Goal: Navigation & Orientation: Find specific page/section

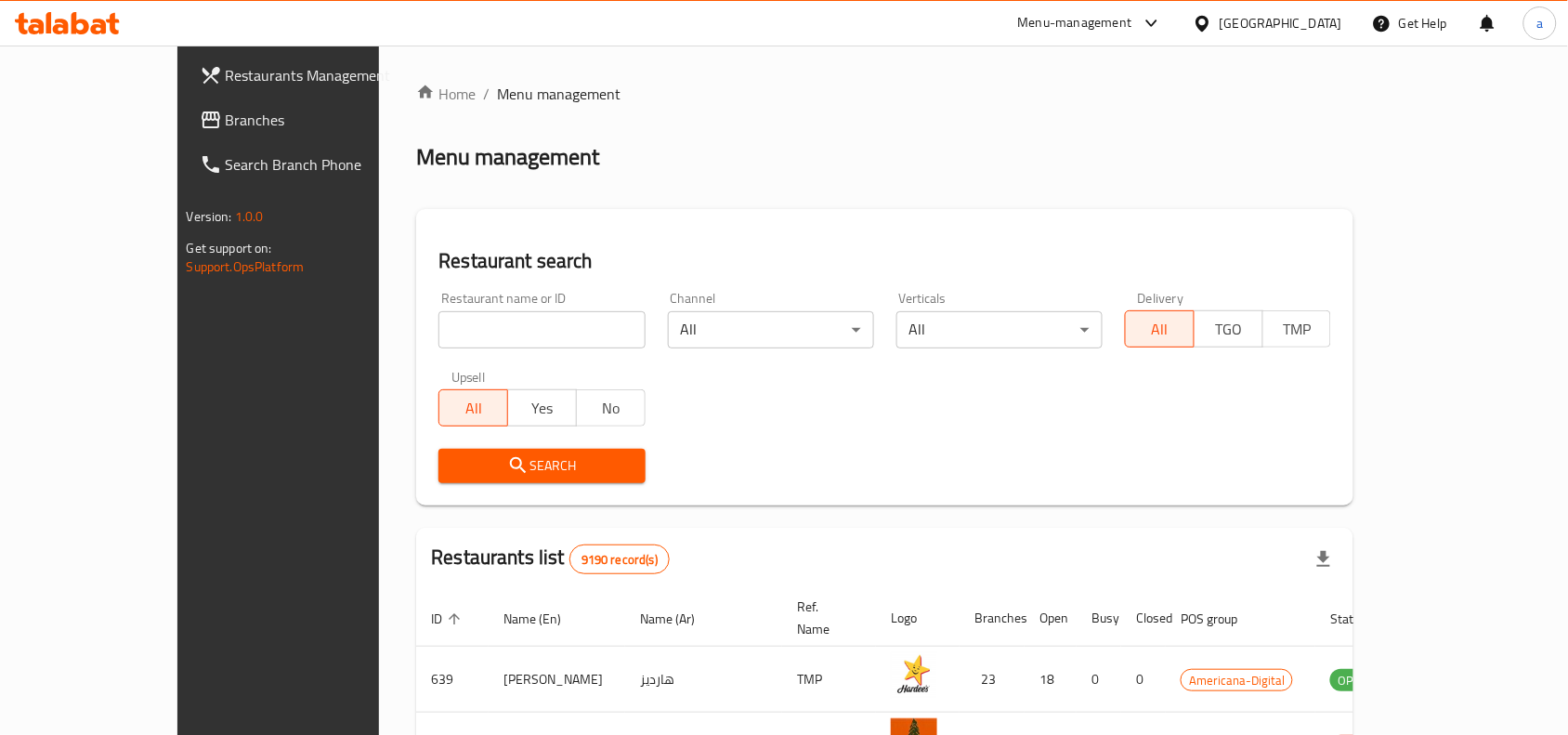
click at [1220, 18] on div at bounding box center [1206, 22] width 27 height 20
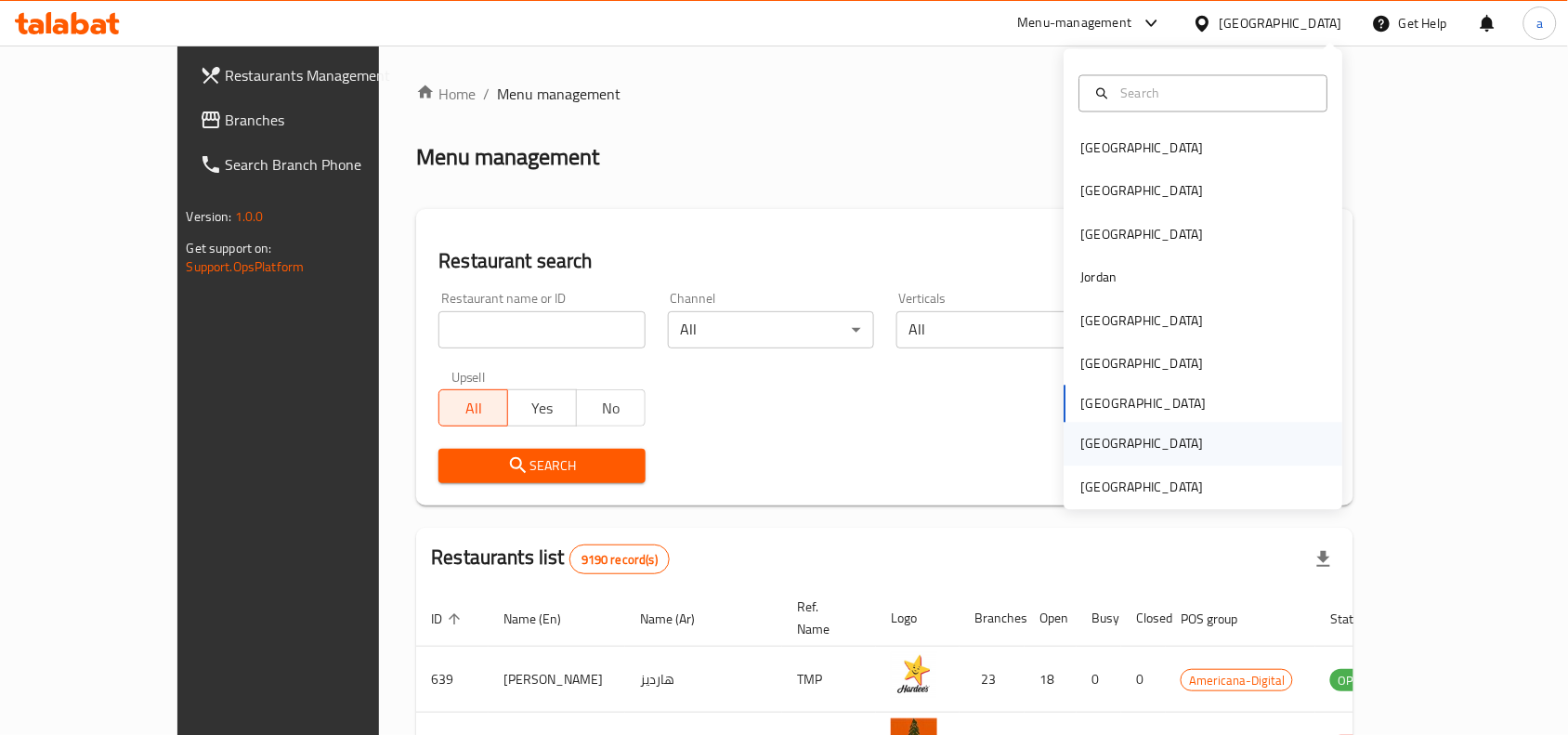
click at [1127, 443] on div "[GEOGRAPHIC_DATA]" at bounding box center [1142, 443] width 122 height 20
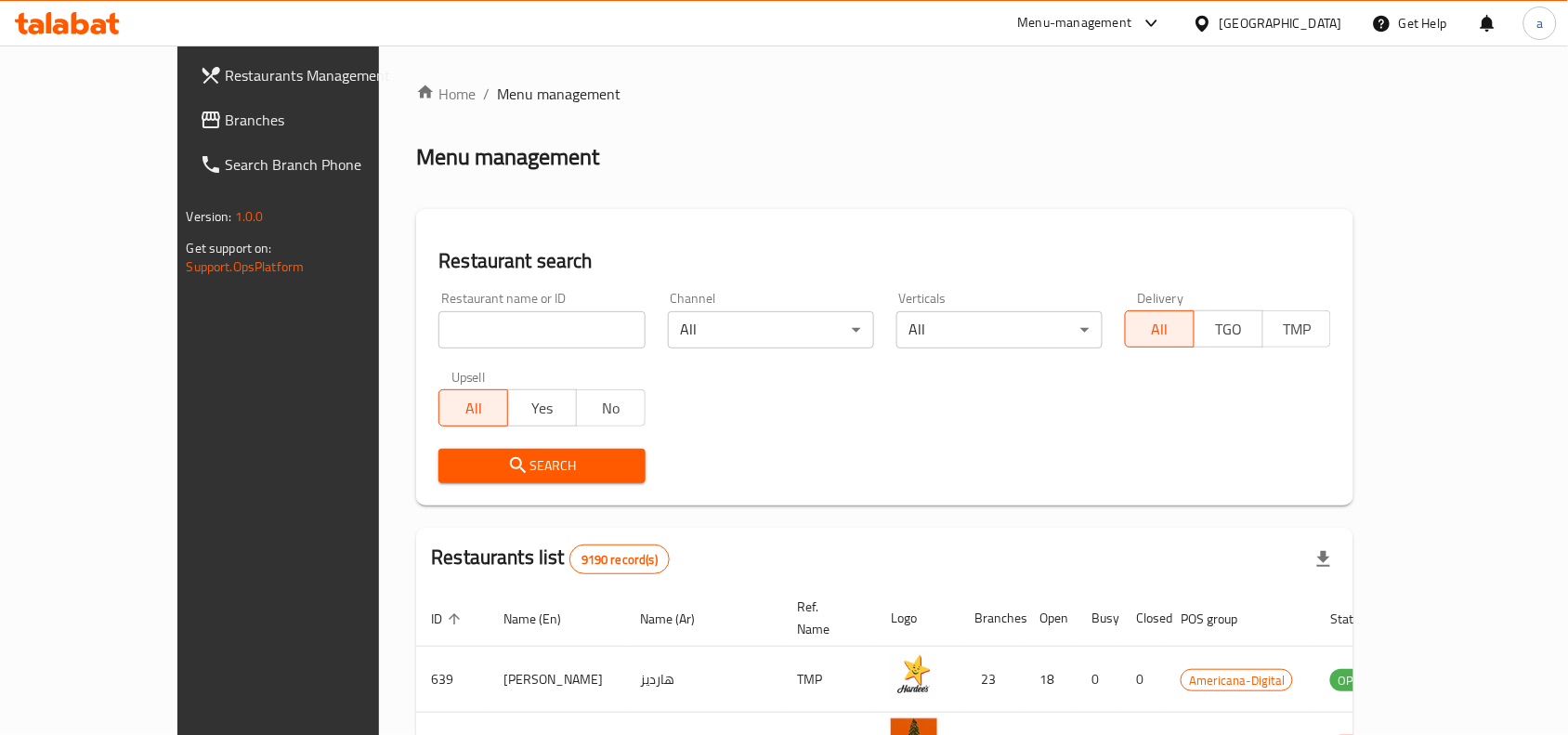
click at [1220, 15] on div at bounding box center [1206, 22] width 27 height 20
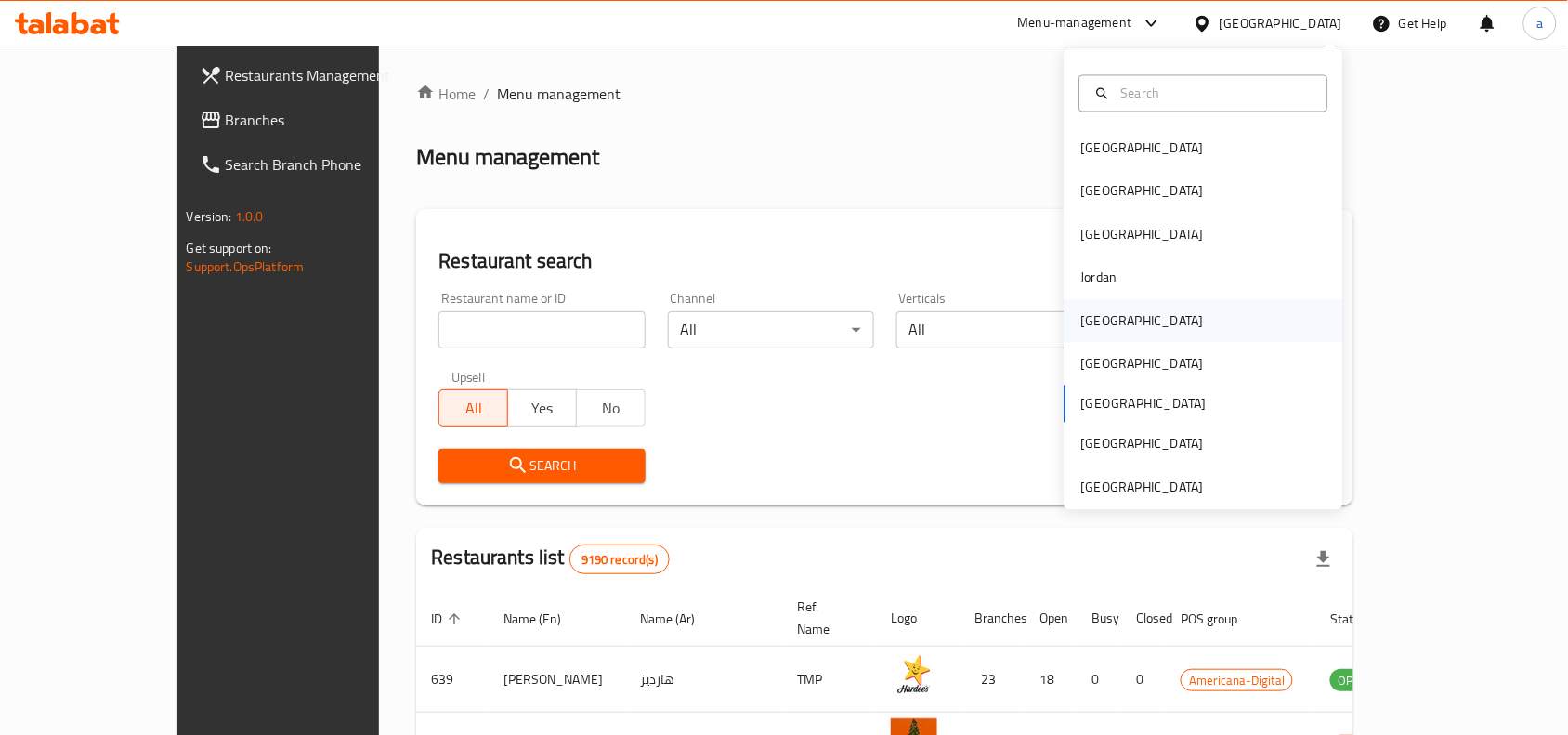
click at [1102, 327] on div "[GEOGRAPHIC_DATA]" at bounding box center [1142, 320] width 122 height 20
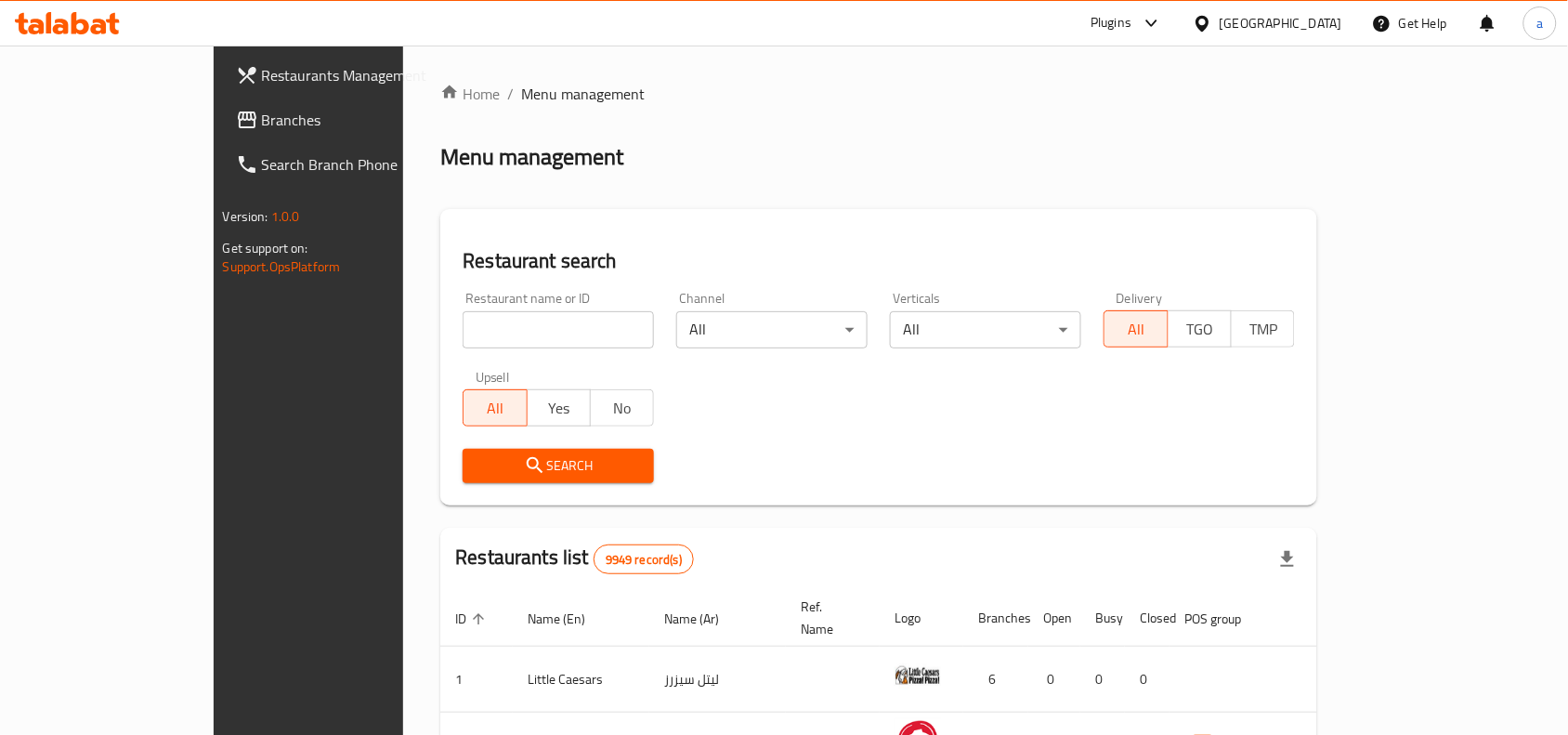
click at [262, 114] on span "Branches" at bounding box center [361, 119] width 199 height 22
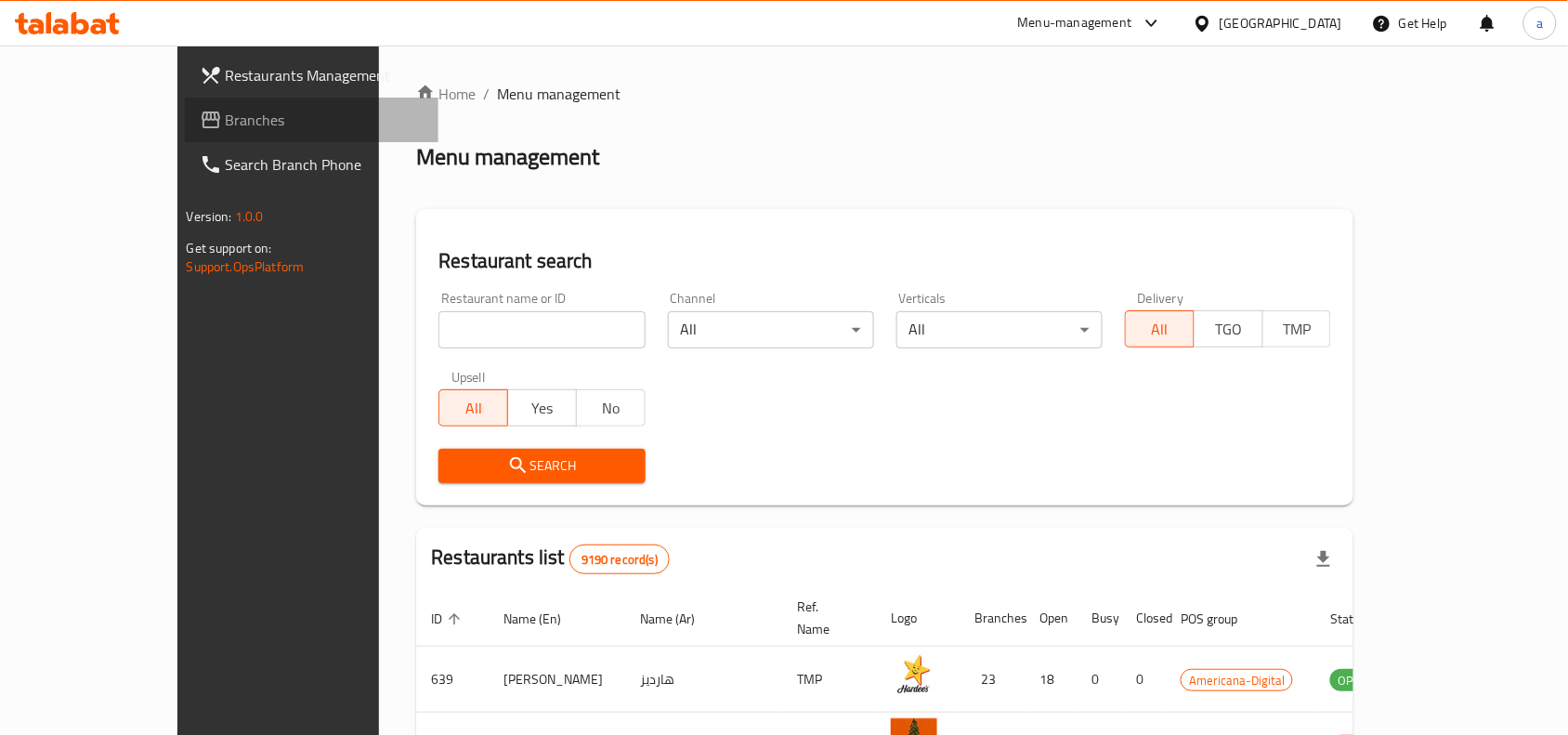
click at [226, 121] on span "Branches" at bounding box center [325, 119] width 199 height 22
click at [1320, 26] on div "[GEOGRAPHIC_DATA]" at bounding box center [1281, 22] width 122 height 20
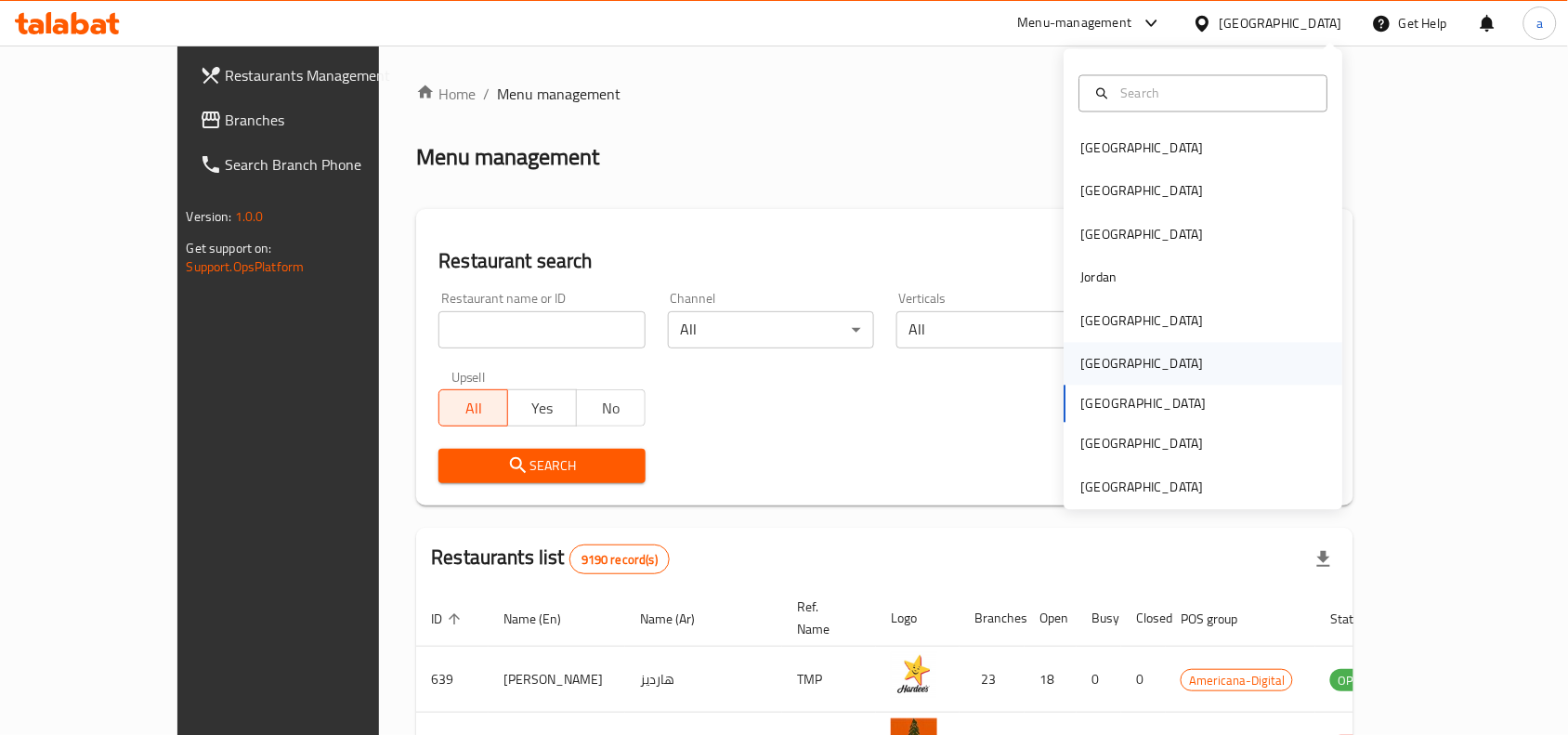
click at [1093, 363] on div "[GEOGRAPHIC_DATA]" at bounding box center [1142, 364] width 122 height 20
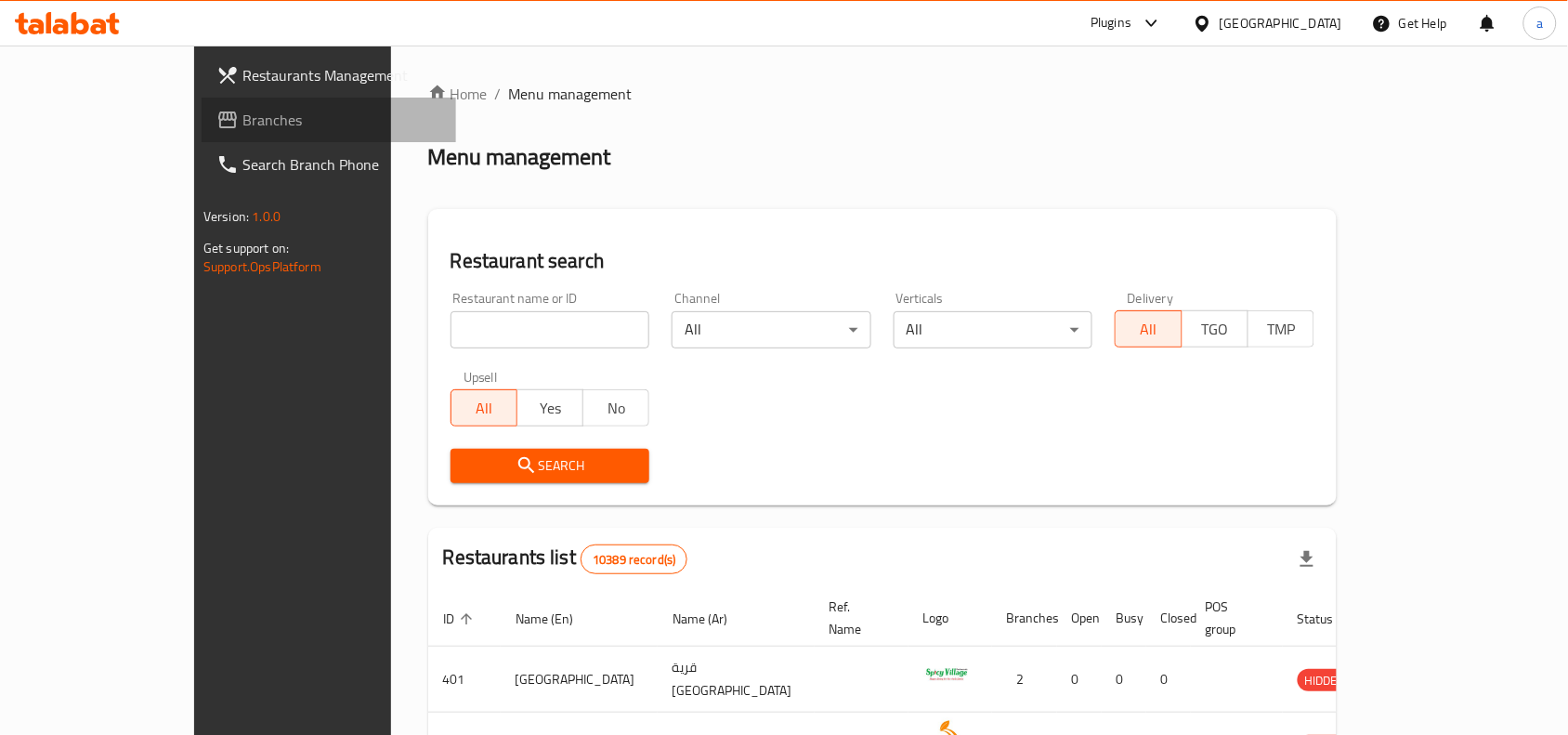
click at [202, 131] on link "Branches" at bounding box center [329, 120] width 254 height 45
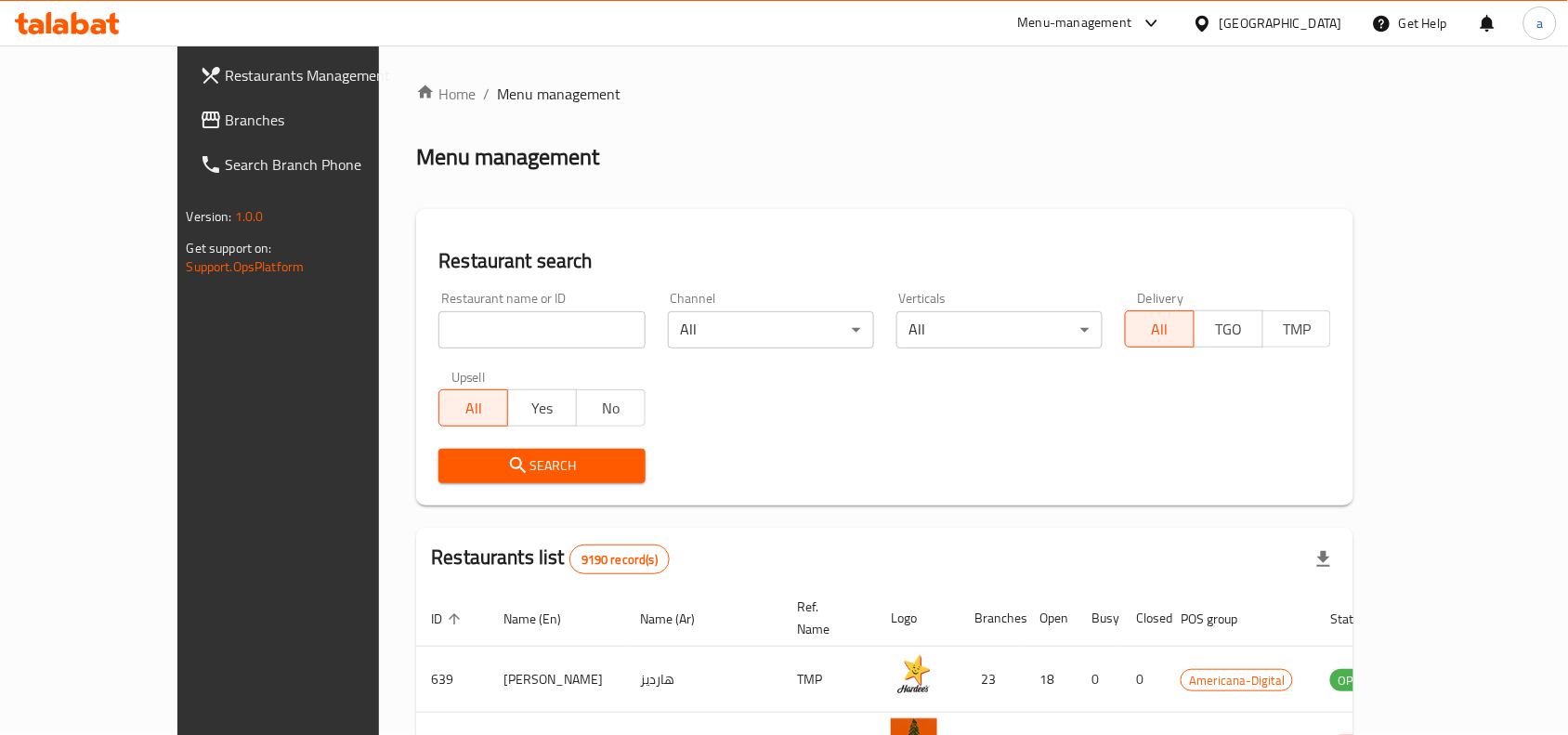
click at [1212, 18] on icon at bounding box center [1202, 23] width 19 height 19
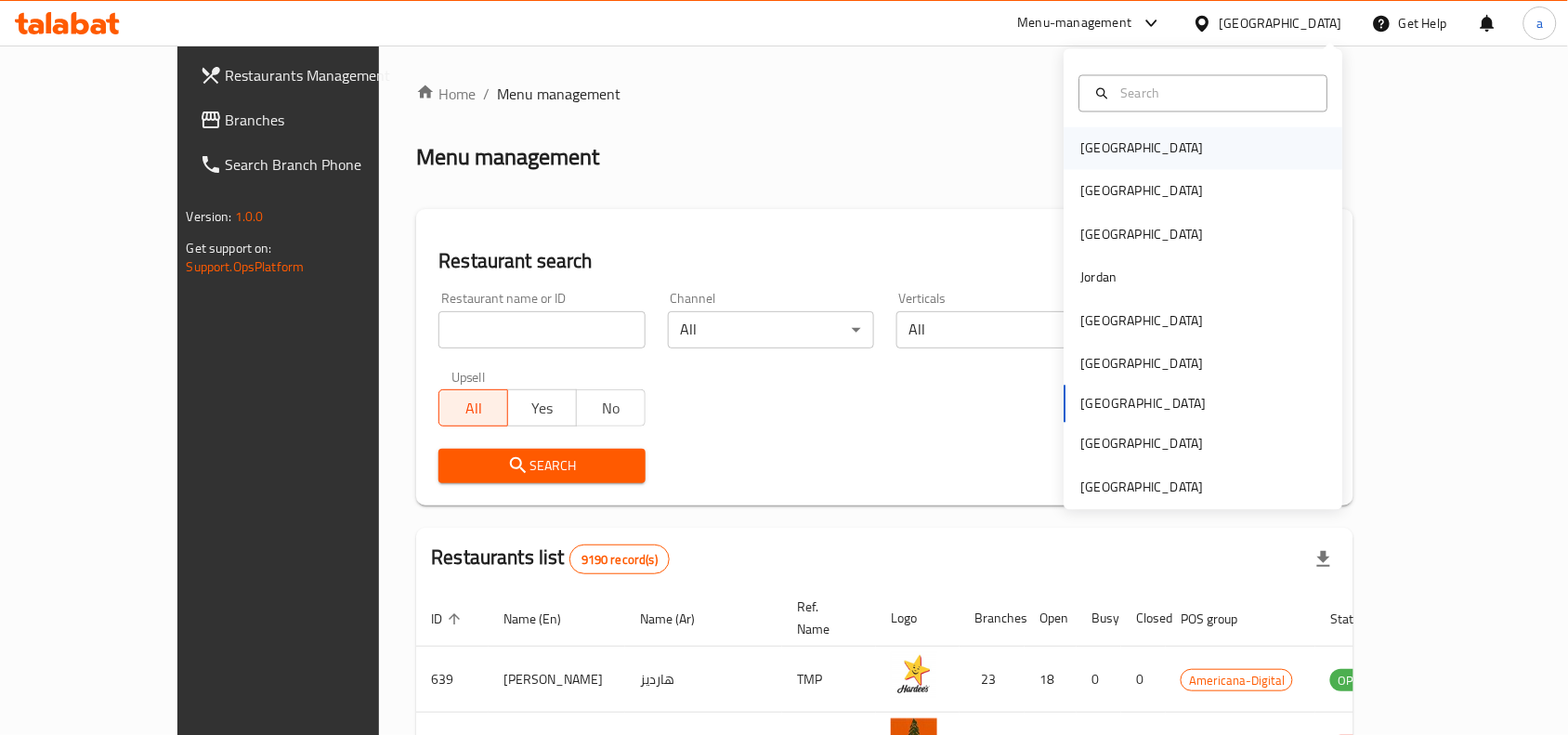
click at [1113, 146] on div "[GEOGRAPHIC_DATA]" at bounding box center [1142, 148] width 152 height 43
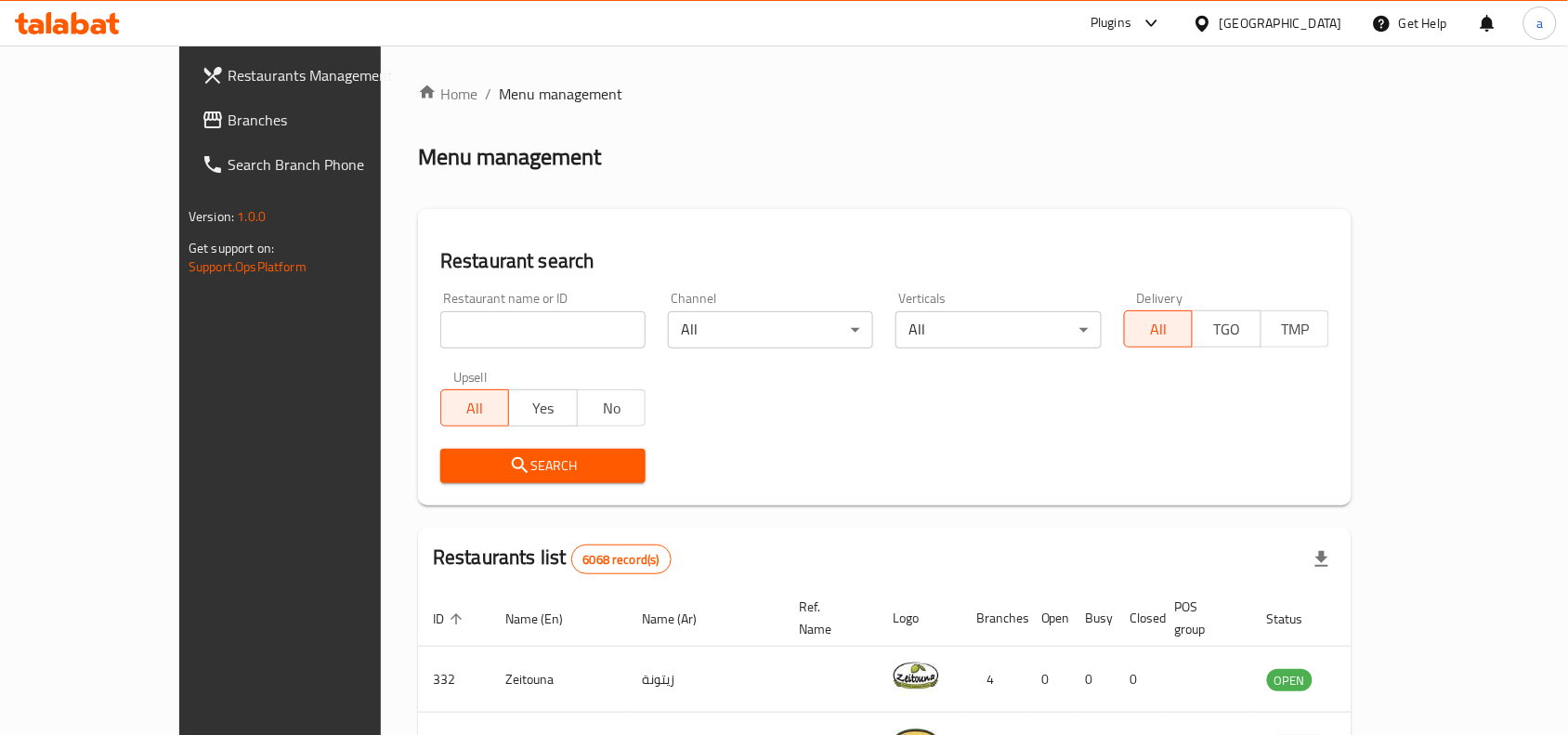
click at [228, 126] on span "Branches" at bounding box center [327, 119] width 199 height 22
